Goal: Navigation & Orientation: Find specific page/section

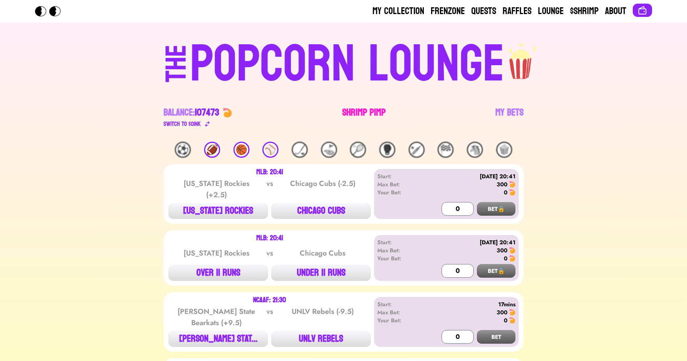
click at [348, 110] on link "Shrimp Pimp" at bounding box center [363, 117] width 43 height 23
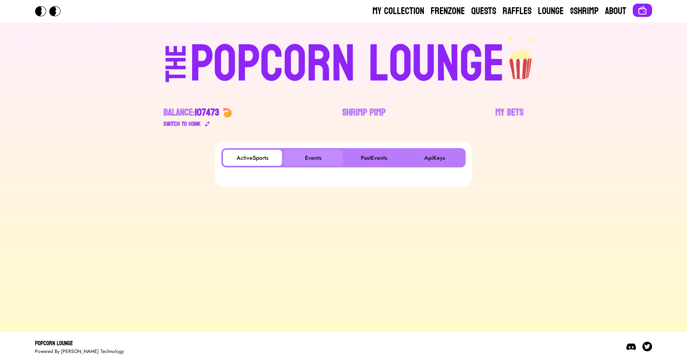
click at [311, 150] on button "Events" at bounding box center [313, 158] width 59 height 16
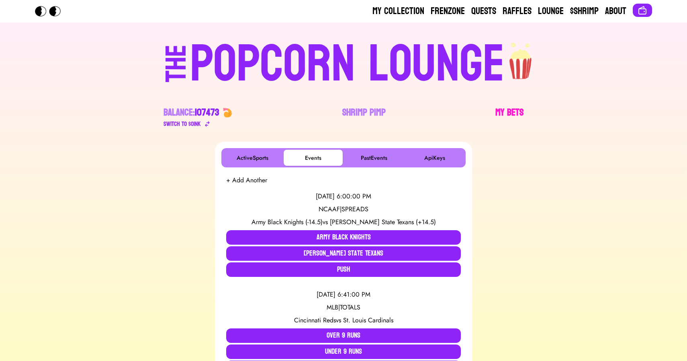
click at [508, 115] on link "My Bets" at bounding box center [510, 117] width 28 height 23
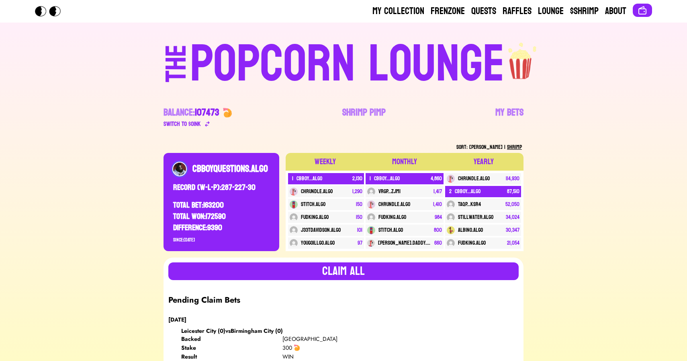
click at [384, 51] on div "POPCORN LOUNGE" at bounding box center [347, 64] width 315 height 51
